Goal: Find specific page/section: Find specific page/section

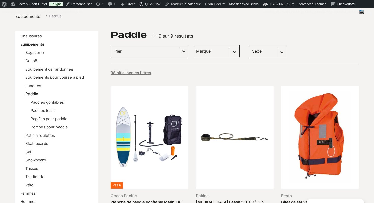
scroll to position [110, 0]
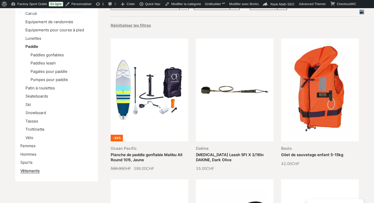
click at [32, 171] on link "Vêtements" at bounding box center [29, 170] width 19 height 5
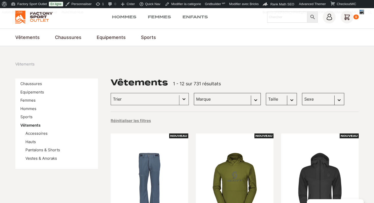
scroll to position [15, 0]
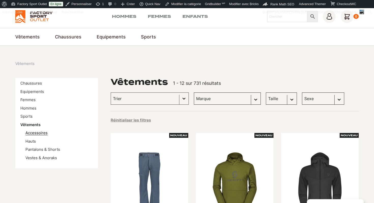
click at [36, 132] on link "Accessoires" at bounding box center [36, 132] width 22 height 5
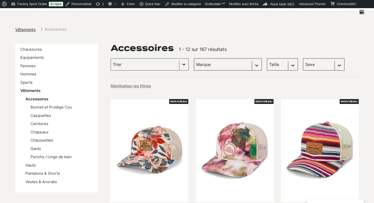
scroll to position [62, 0]
